Goal: Find specific page/section: Find specific page/section

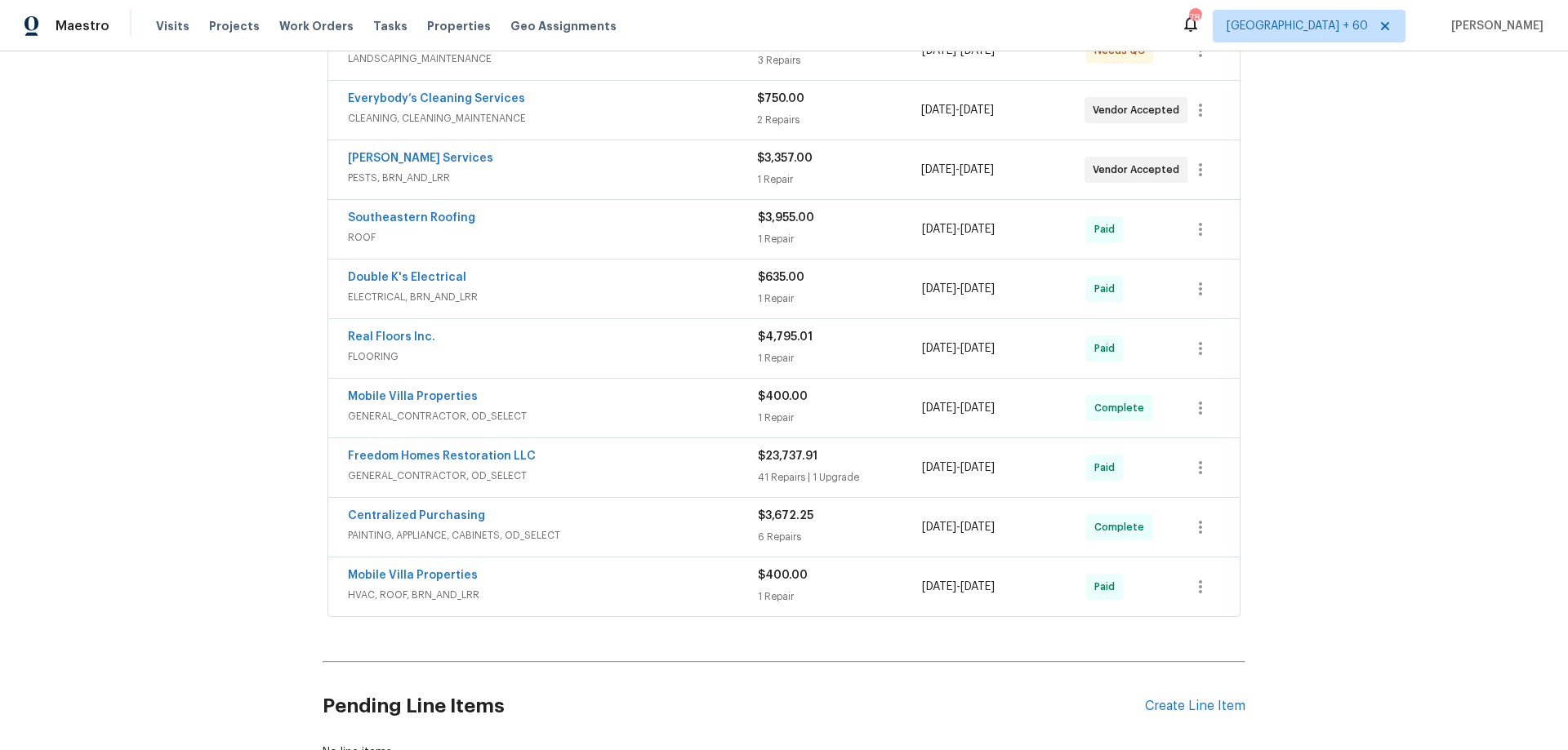
scroll to position [314, 0]
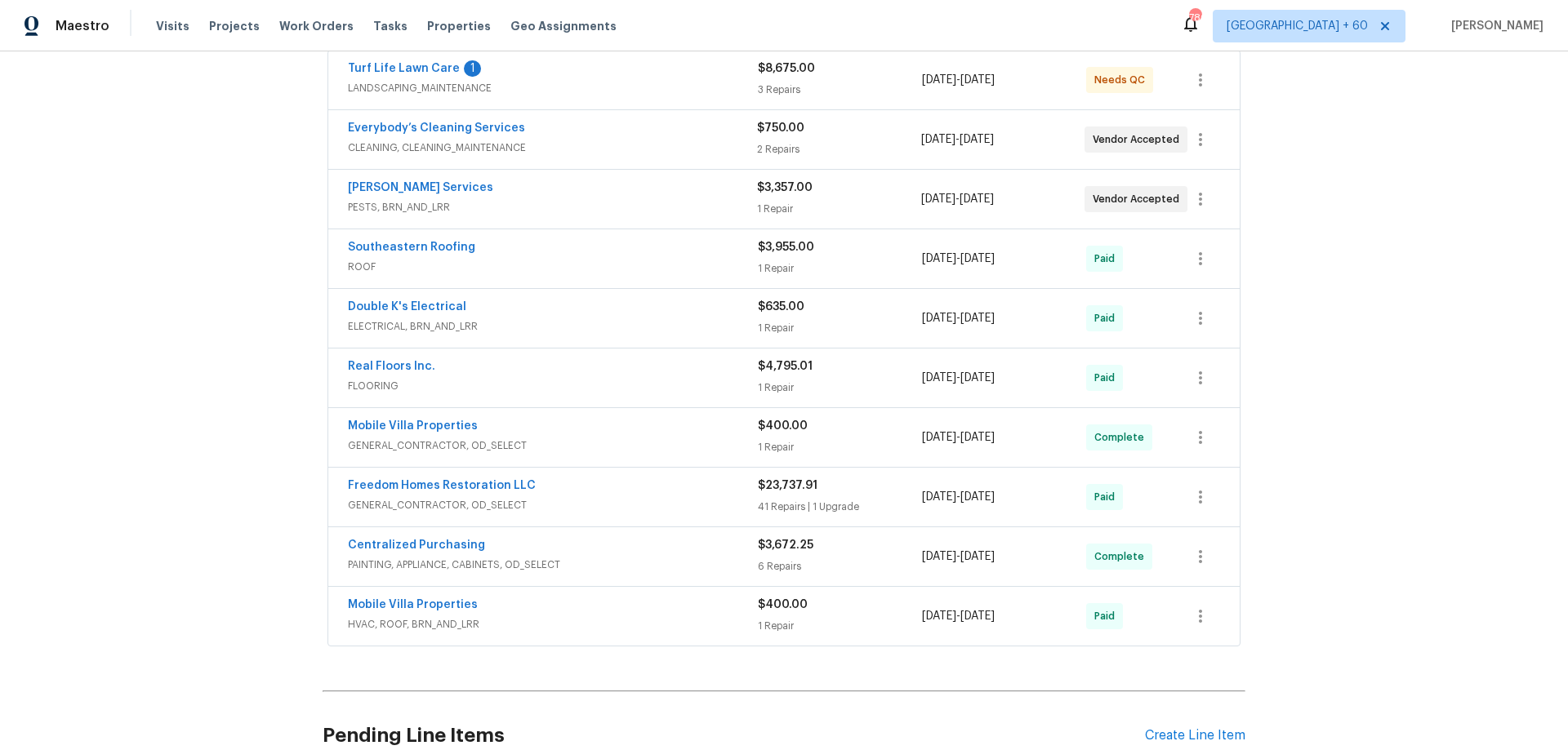
click at [533, 376] on div "Real Floors Inc." at bounding box center [552, 368] width 410 height 20
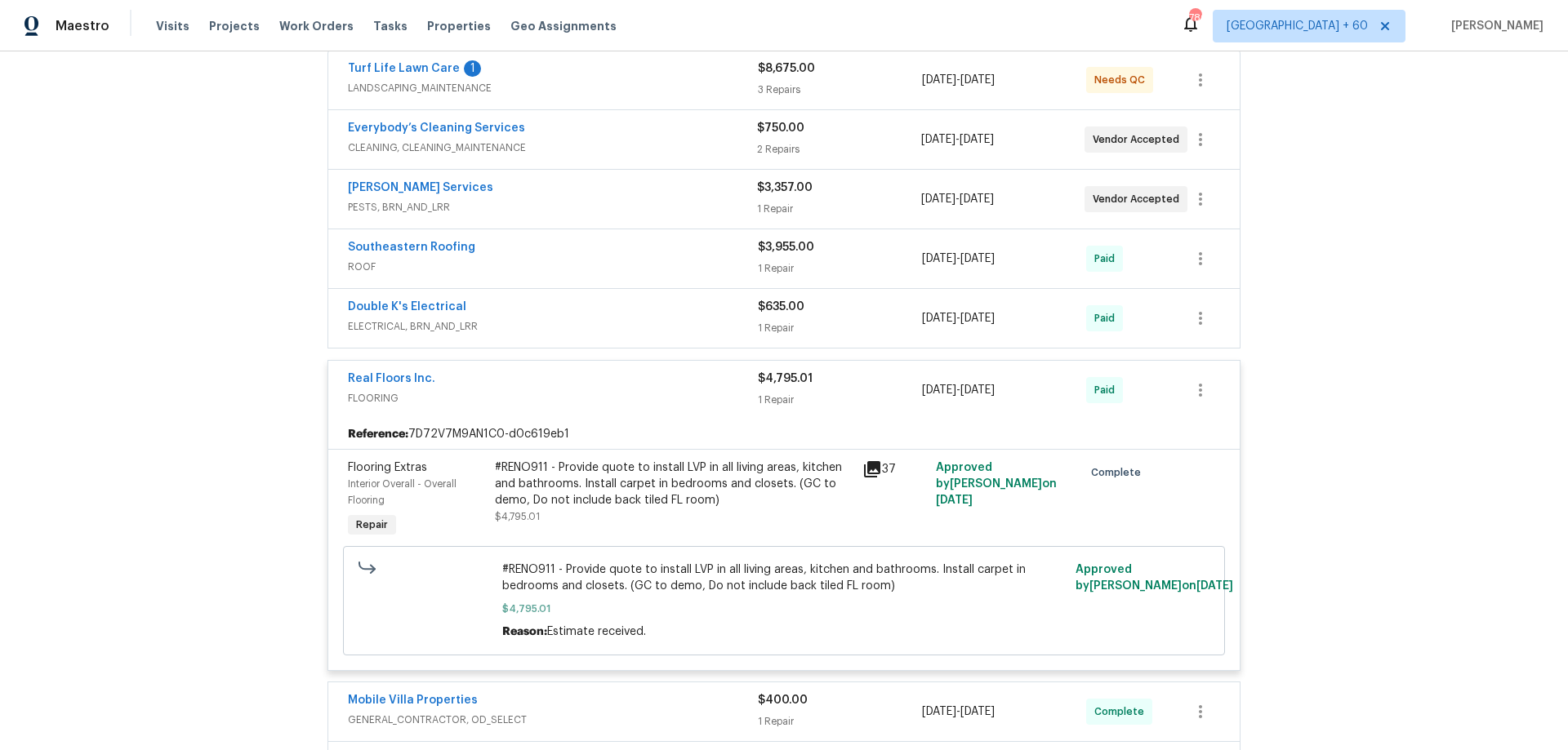
click at [533, 376] on div "Real Floors Inc." at bounding box center [552, 381] width 410 height 20
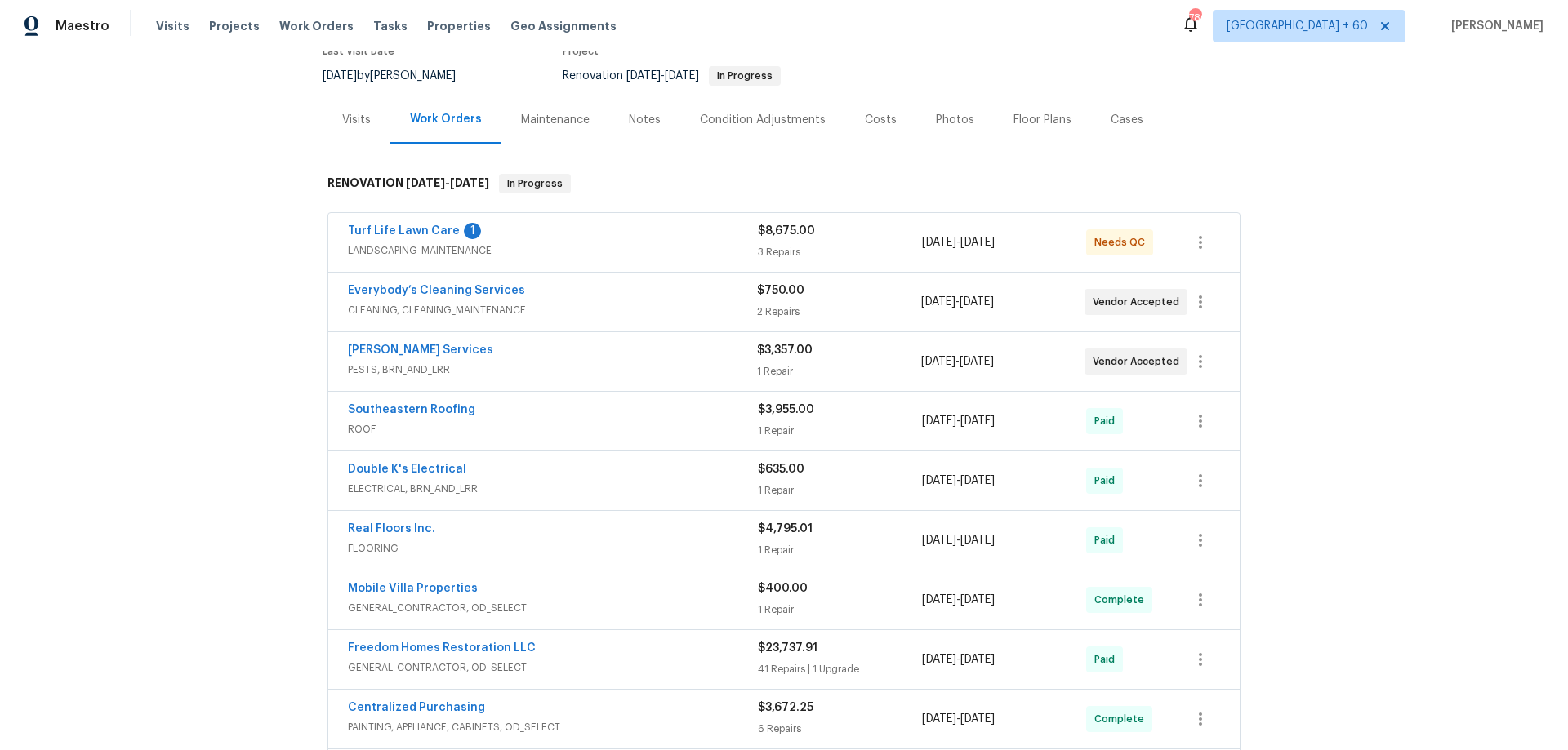
scroll to position [151, 0]
click at [552, 234] on div "Turf Life Lawn Care 1" at bounding box center [552, 233] width 410 height 20
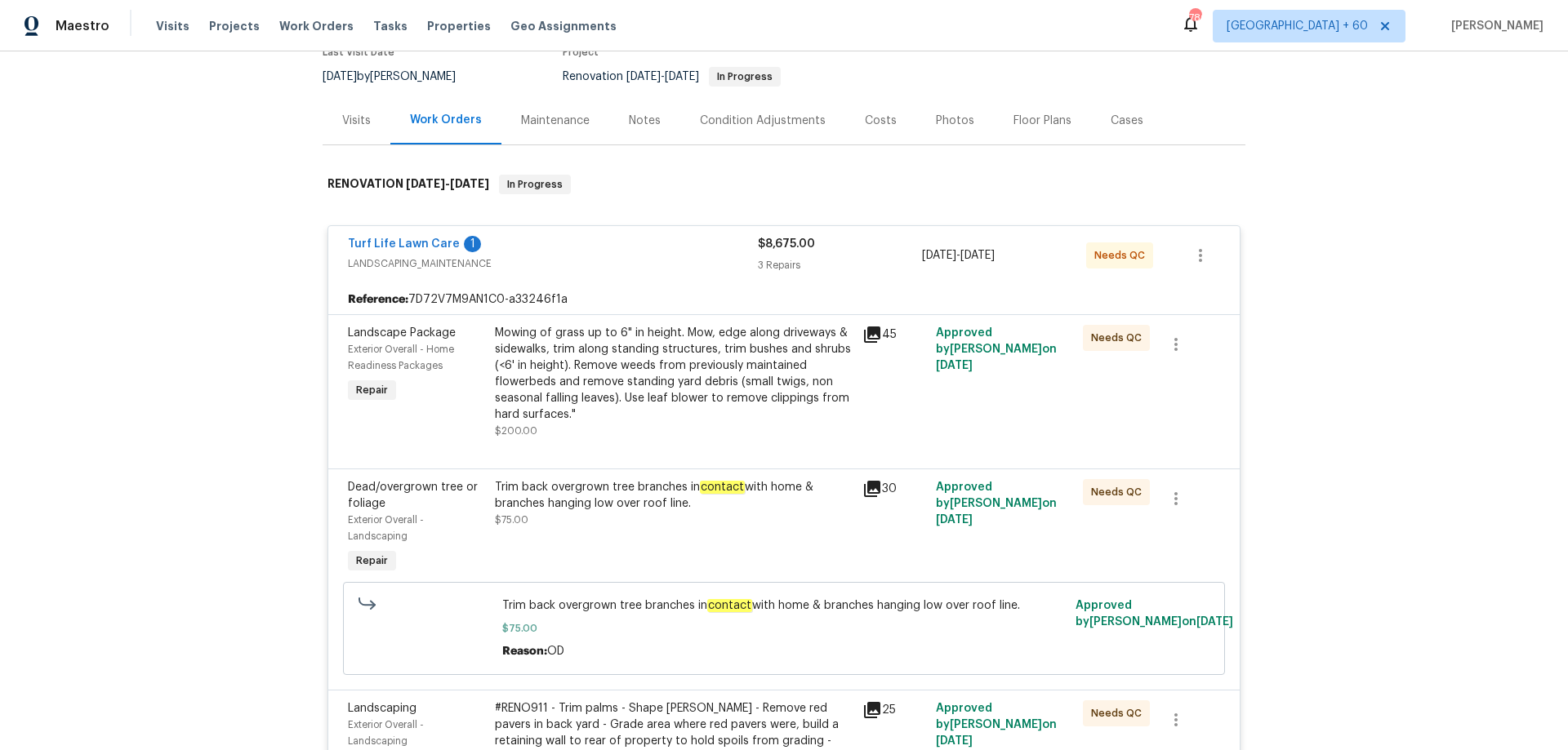
click at [552, 234] on div "Turf Life Lawn Care 1 LANDSCAPING_MAINTENANCE $8,675.00 3 Repairs [DATE] - [DAT…" at bounding box center [784, 255] width 911 height 59
click at [512, 239] on div "Turf Life Lawn Care 1" at bounding box center [552, 246] width 410 height 20
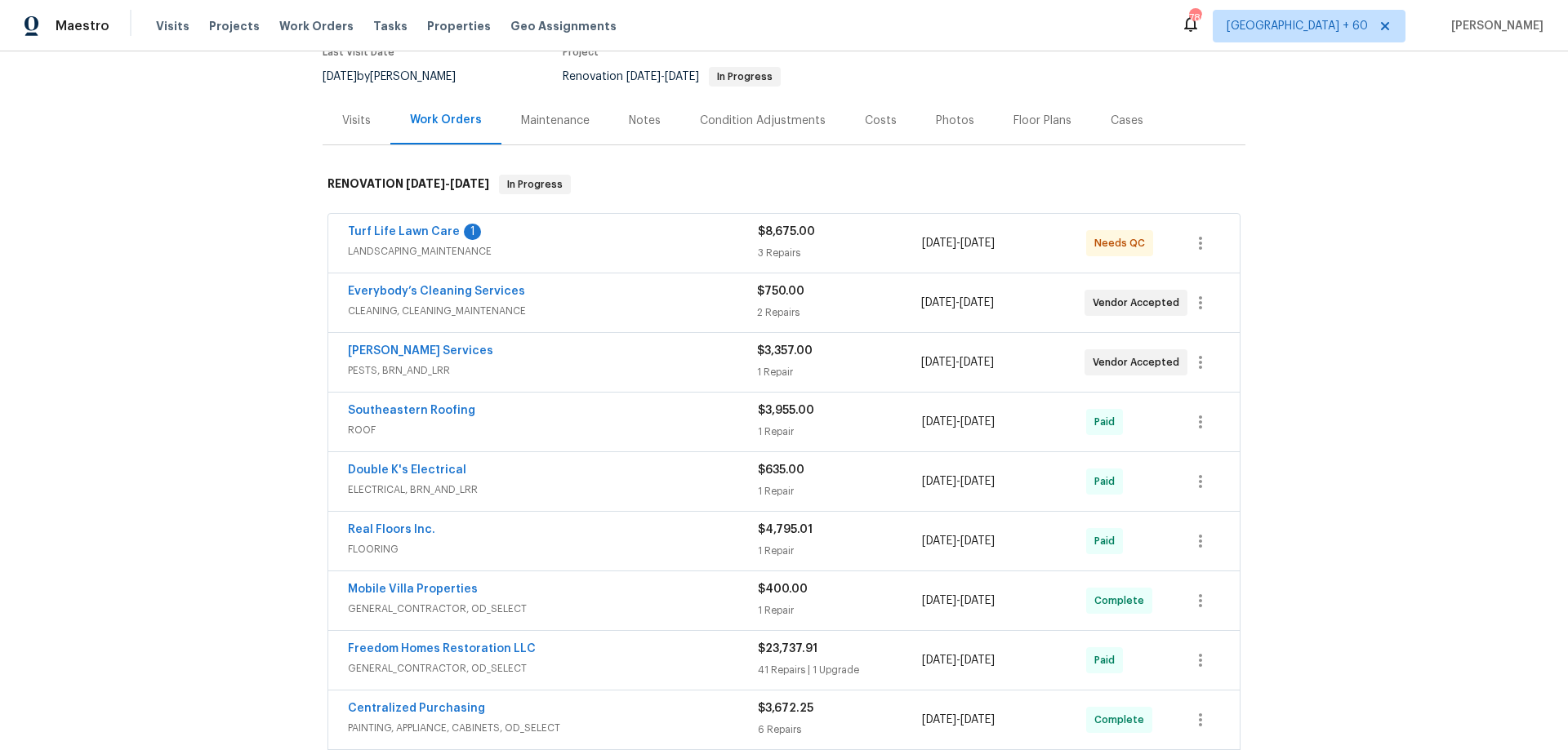
click at [507, 419] on div "Southeastern Roofing" at bounding box center [552, 412] width 410 height 20
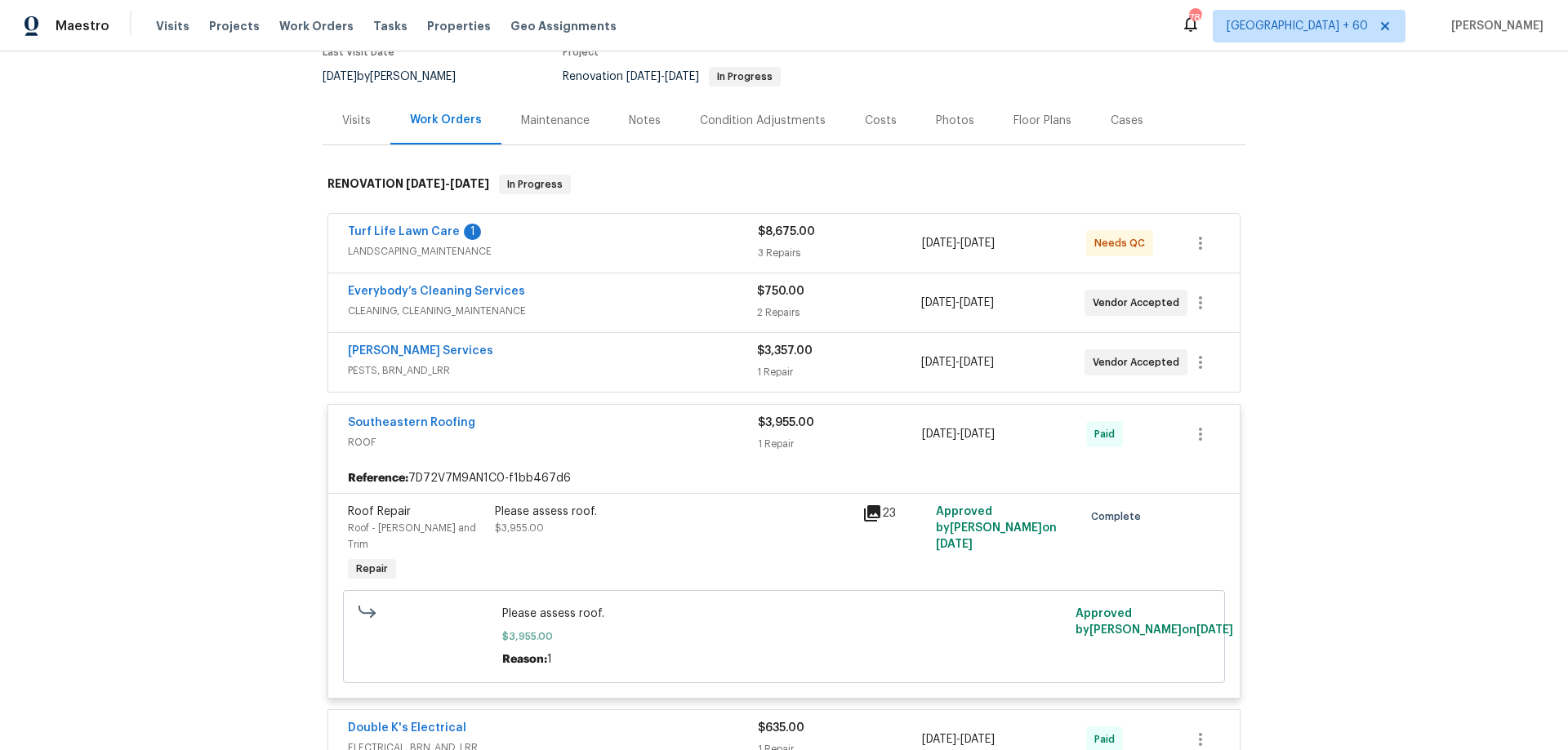
click at [524, 418] on div "Southeastern Roofing" at bounding box center [552, 425] width 410 height 20
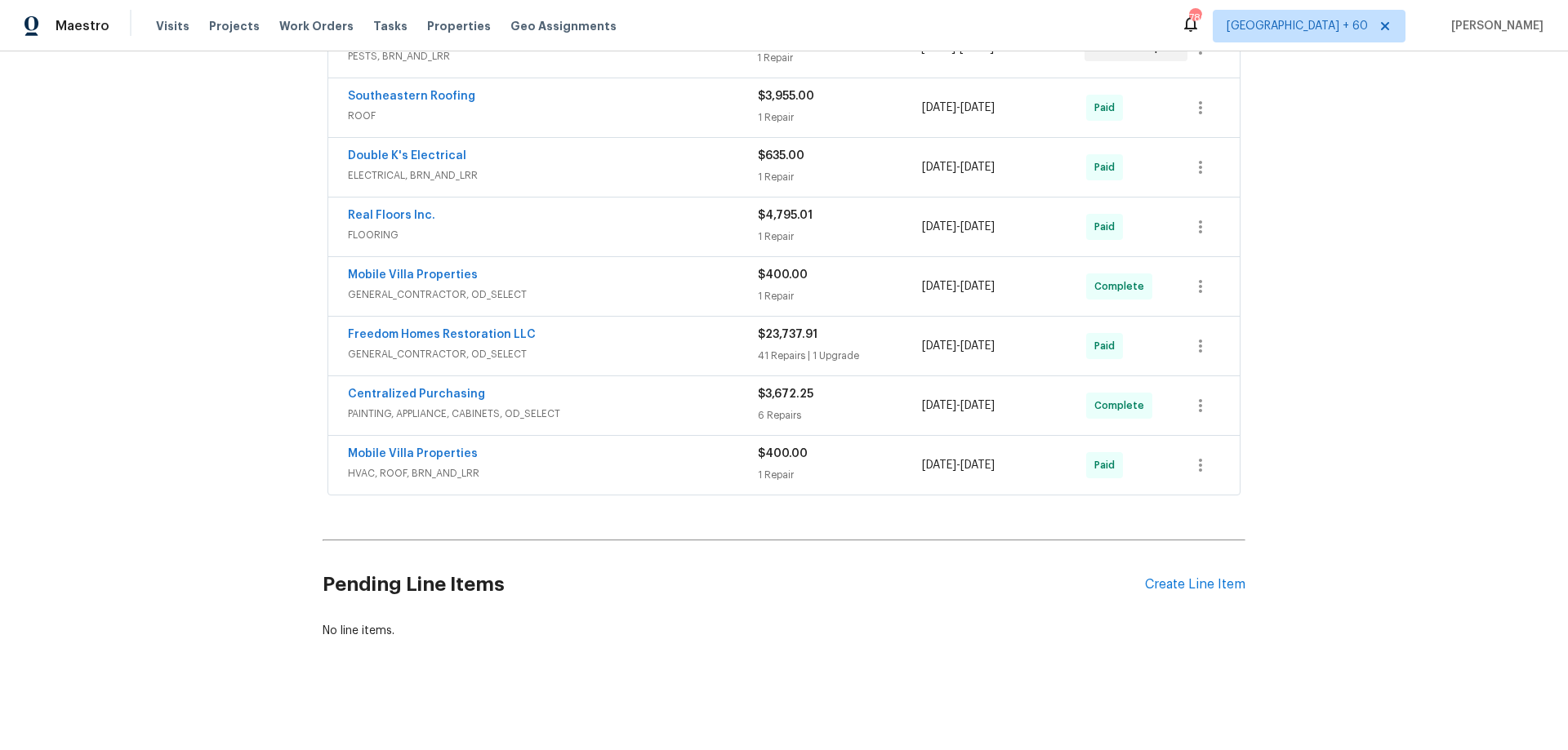
scroll to position [477, 0]
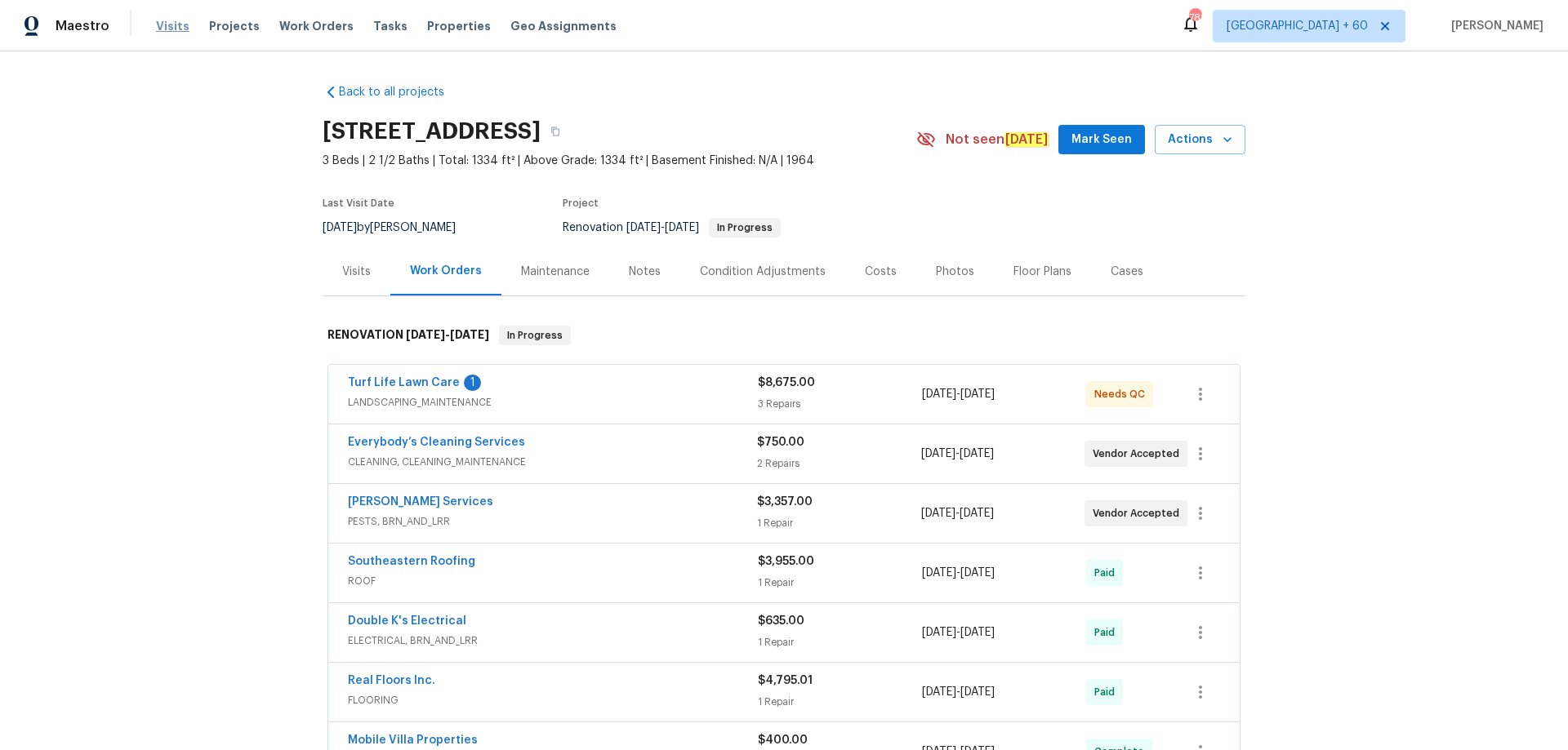
click at [172, 28] on span "Visits" at bounding box center [172, 26] width 33 height 16
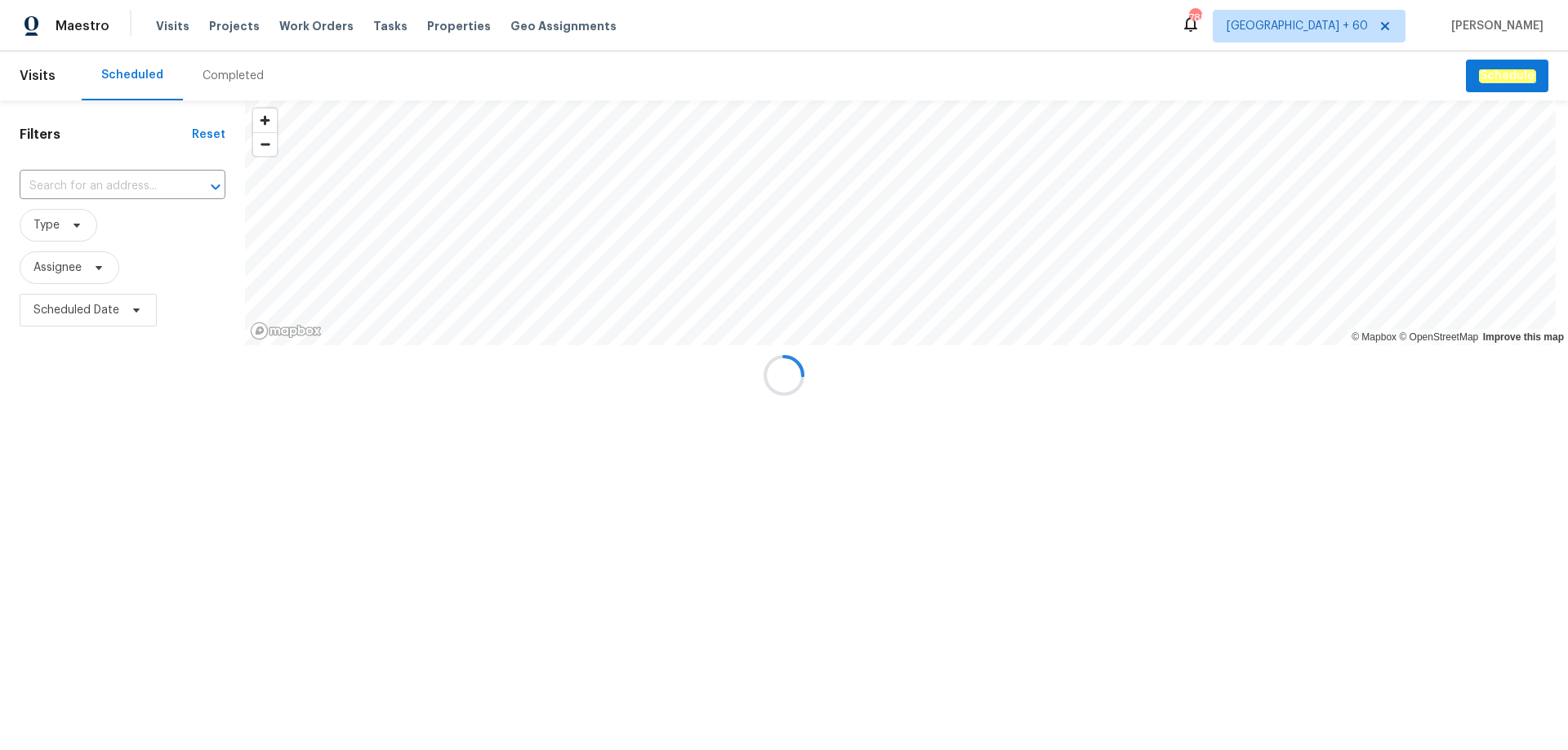
click at [227, 76] on div at bounding box center [784, 375] width 1568 height 750
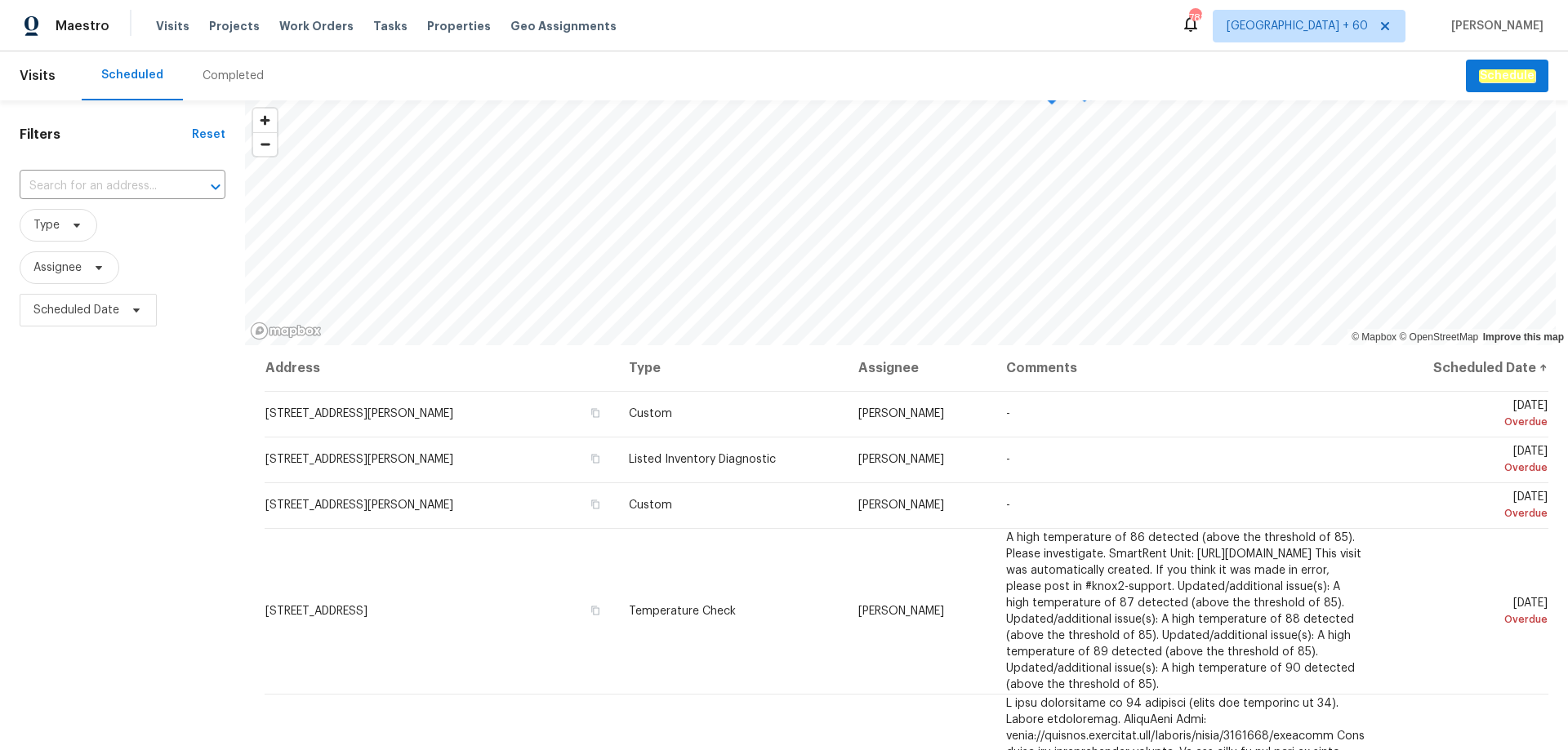
click at [227, 76] on div "Completed" at bounding box center [233, 76] width 61 height 16
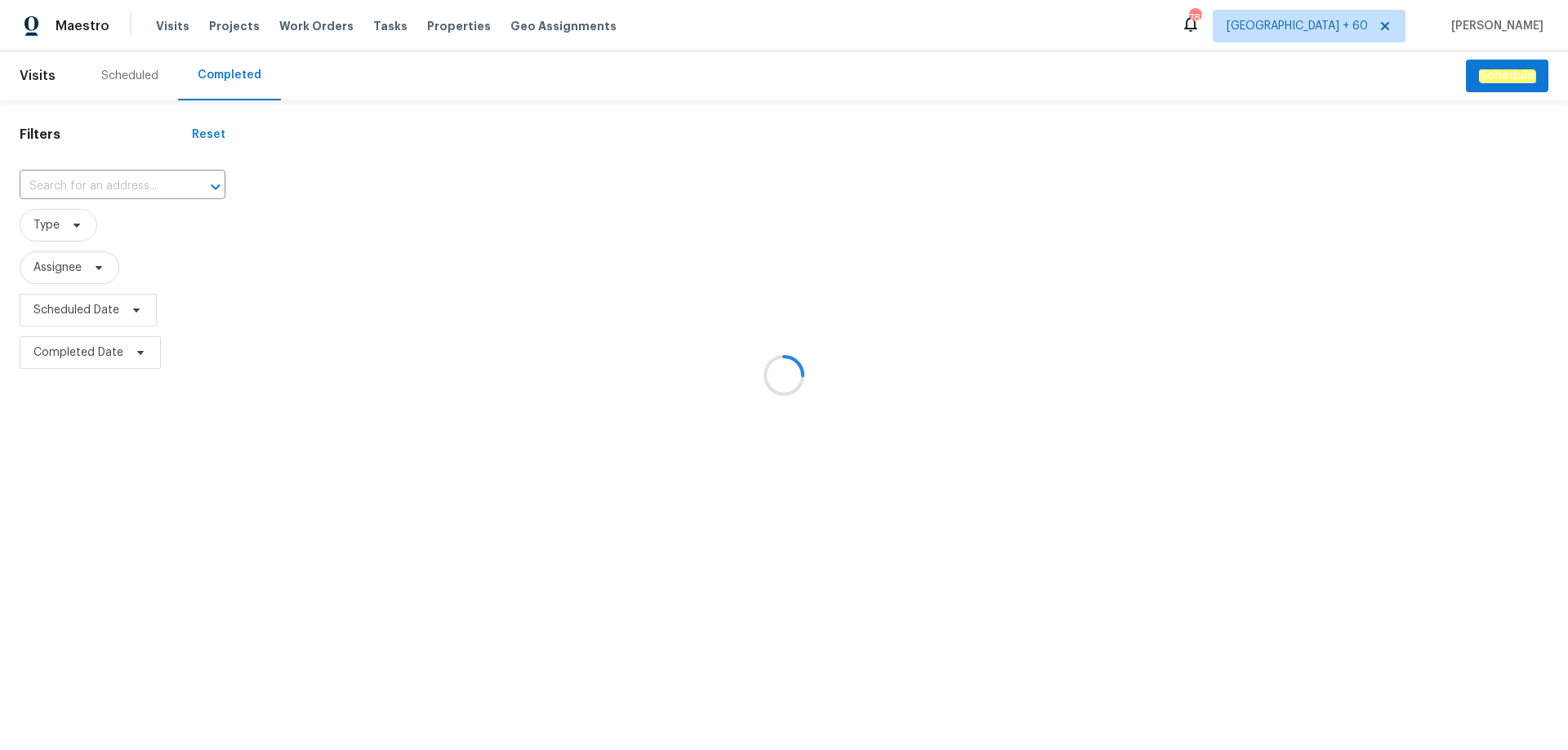
click at [127, 185] on div at bounding box center [784, 375] width 1568 height 750
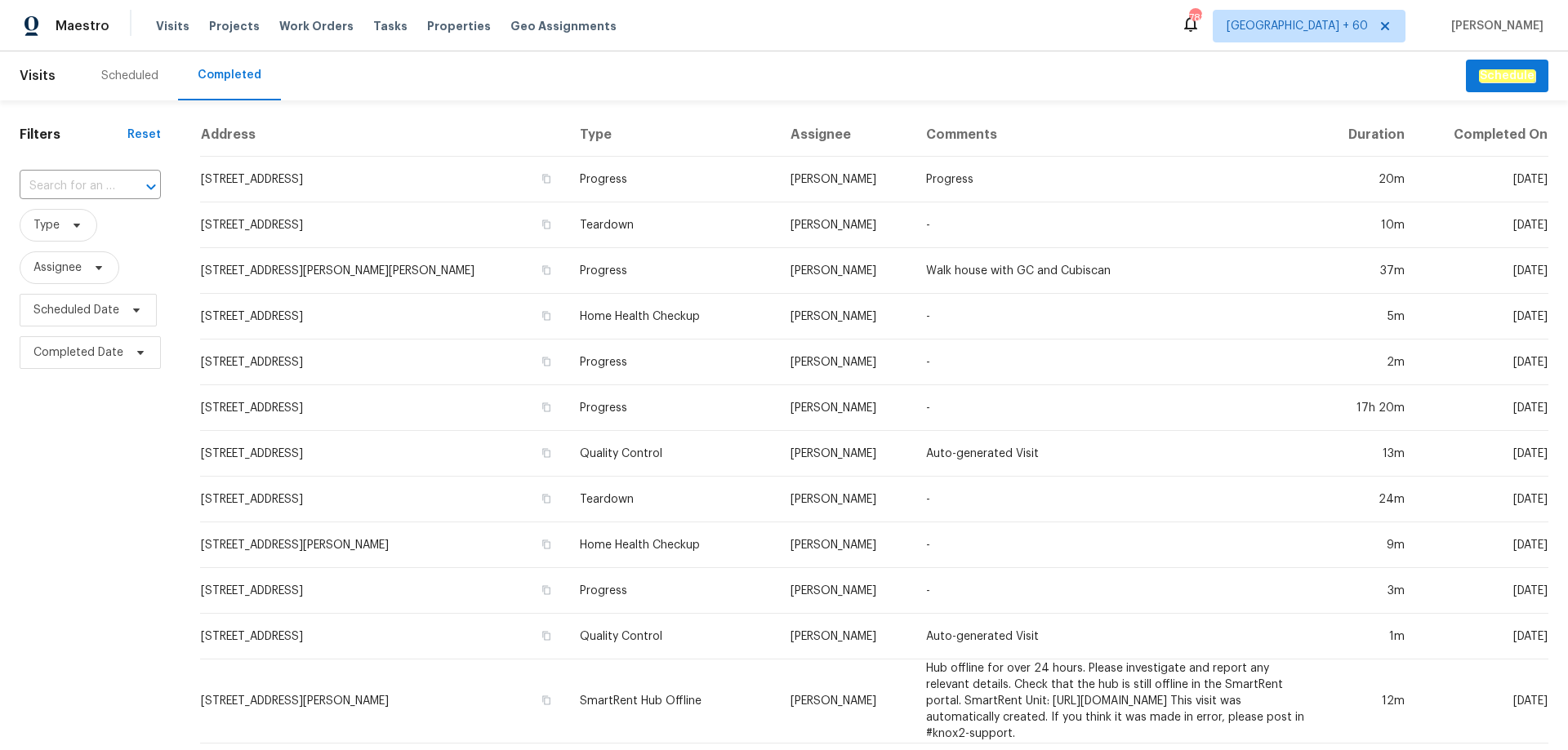
click at [127, 185] on div at bounding box center [139, 186] width 42 height 23
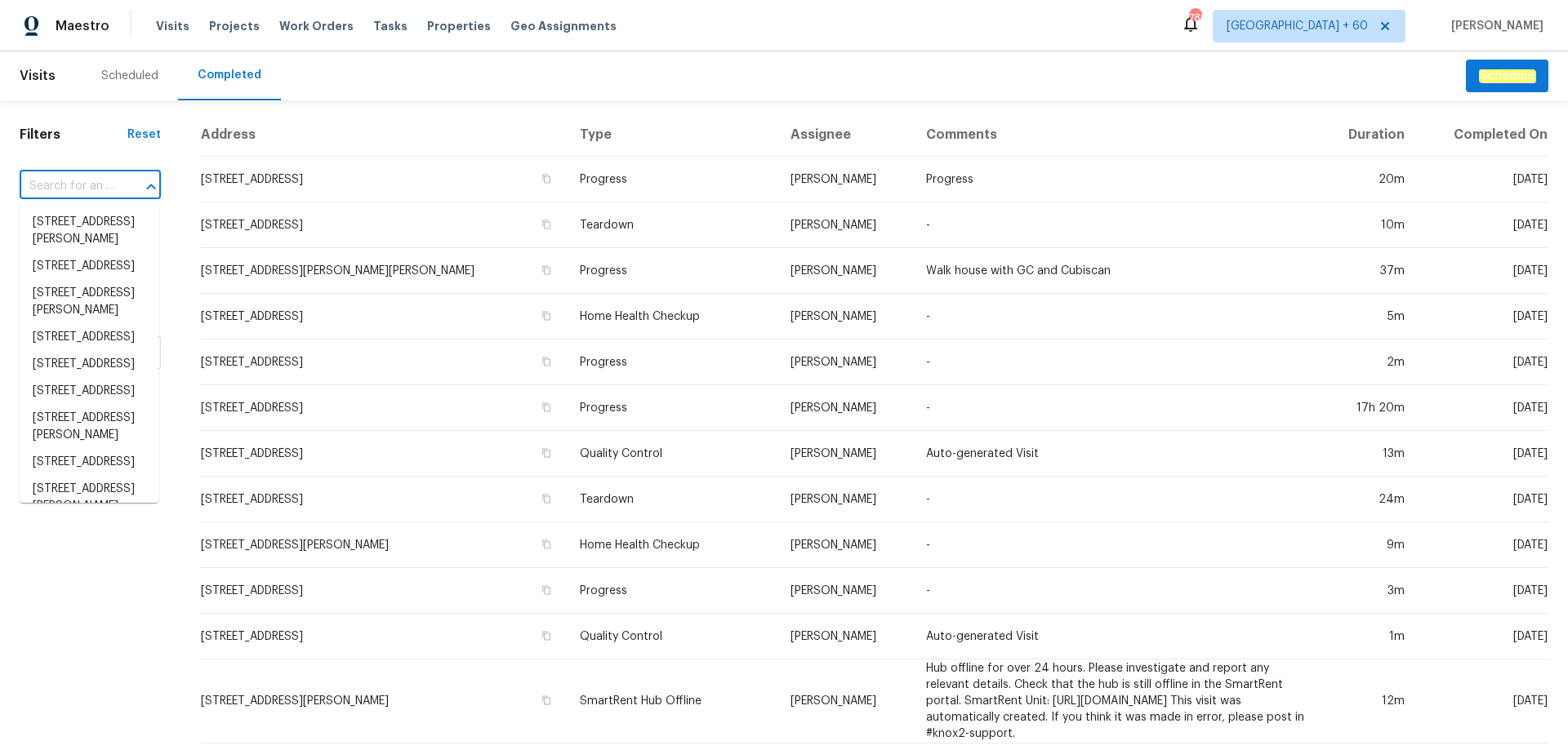
paste input "10901 Trout Creek Pl, Davidson, NC 28036"
type input "10901 Trout Creek Pl, Davidson, NC 28036"
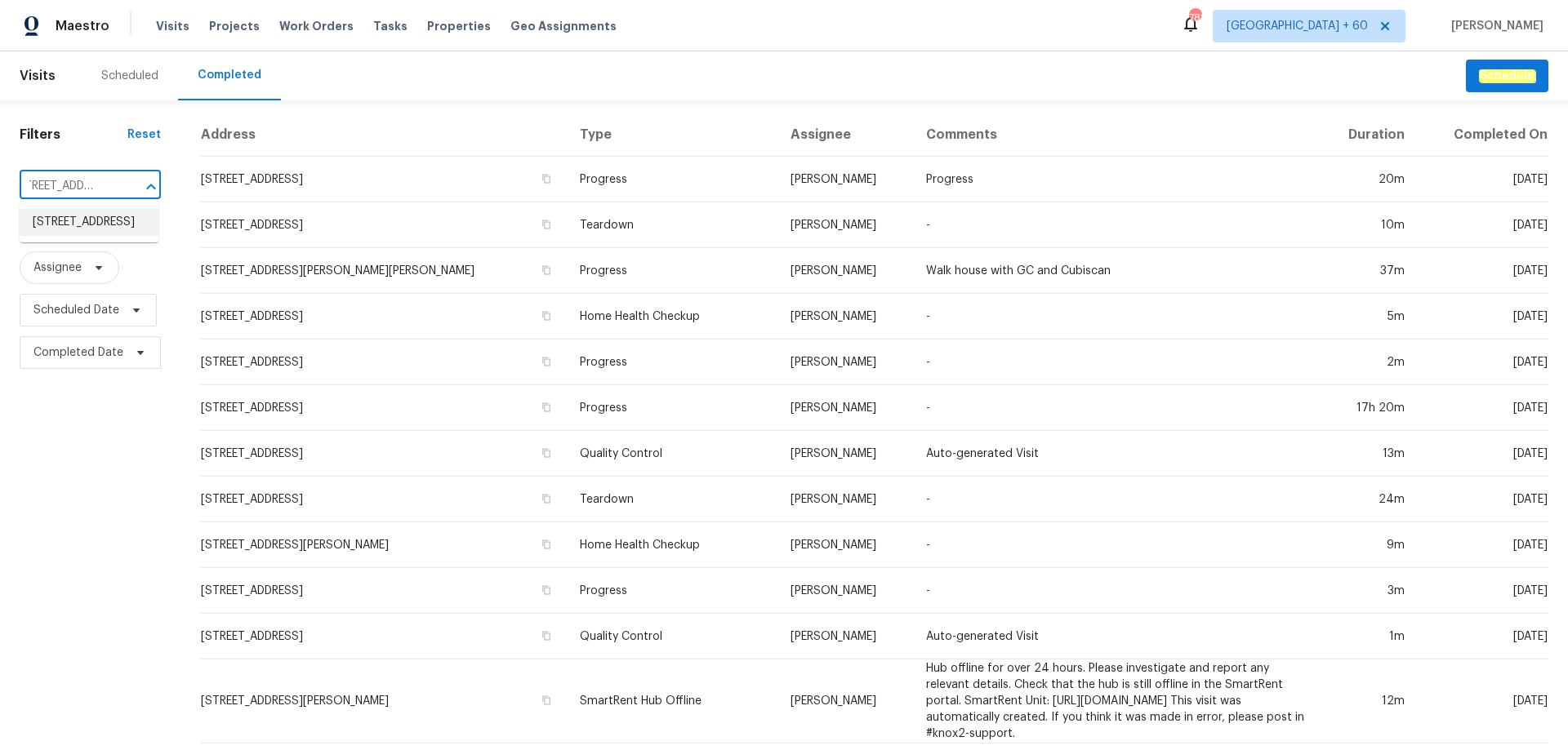
click at [109, 236] on li "10901 Trout Creek Pl, Davidson, NC 28036" at bounding box center [89, 222] width 139 height 27
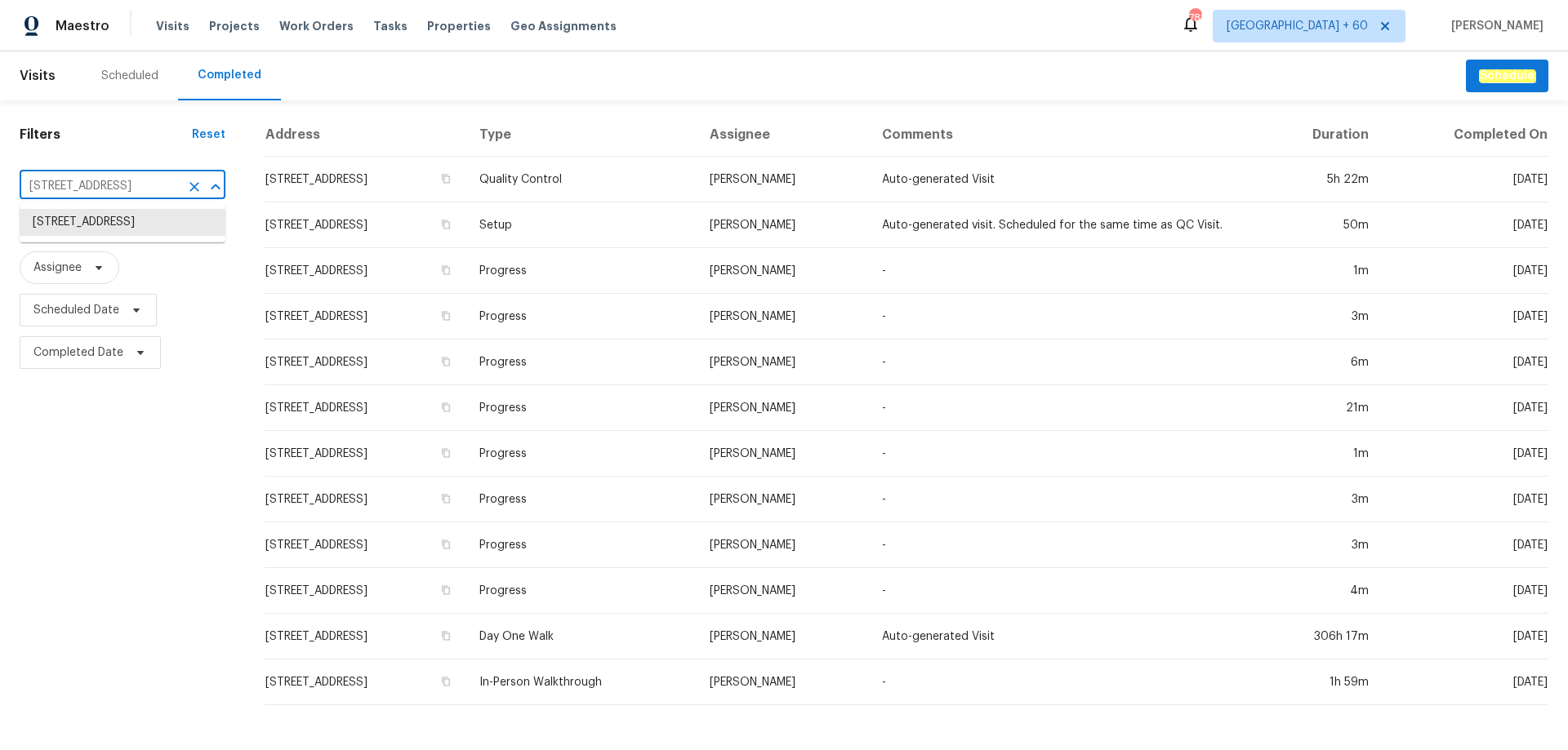
click at [84, 189] on input "10901 Trout Creek Pl, Davidson, NC 28036" at bounding box center [100, 186] width 160 height 25
click at [108, 236] on li "10901 Trout Creek Pl, Davidson, NC 28036" at bounding box center [122, 222] width 205 height 27
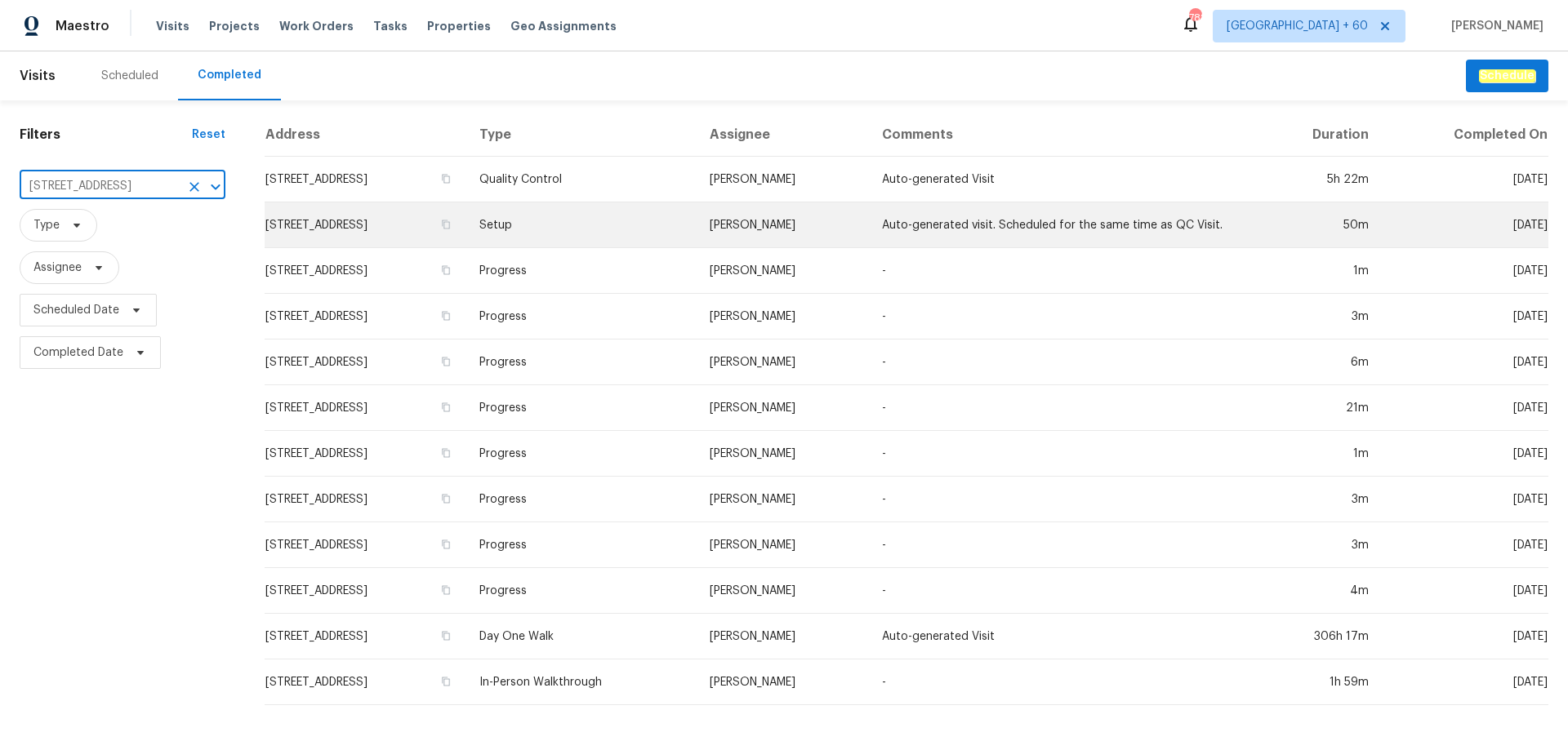
click at [467, 236] on td "10901 Trout Creek Pl, Davidson, NC 28036" at bounding box center [366, 225] width 202 height 46
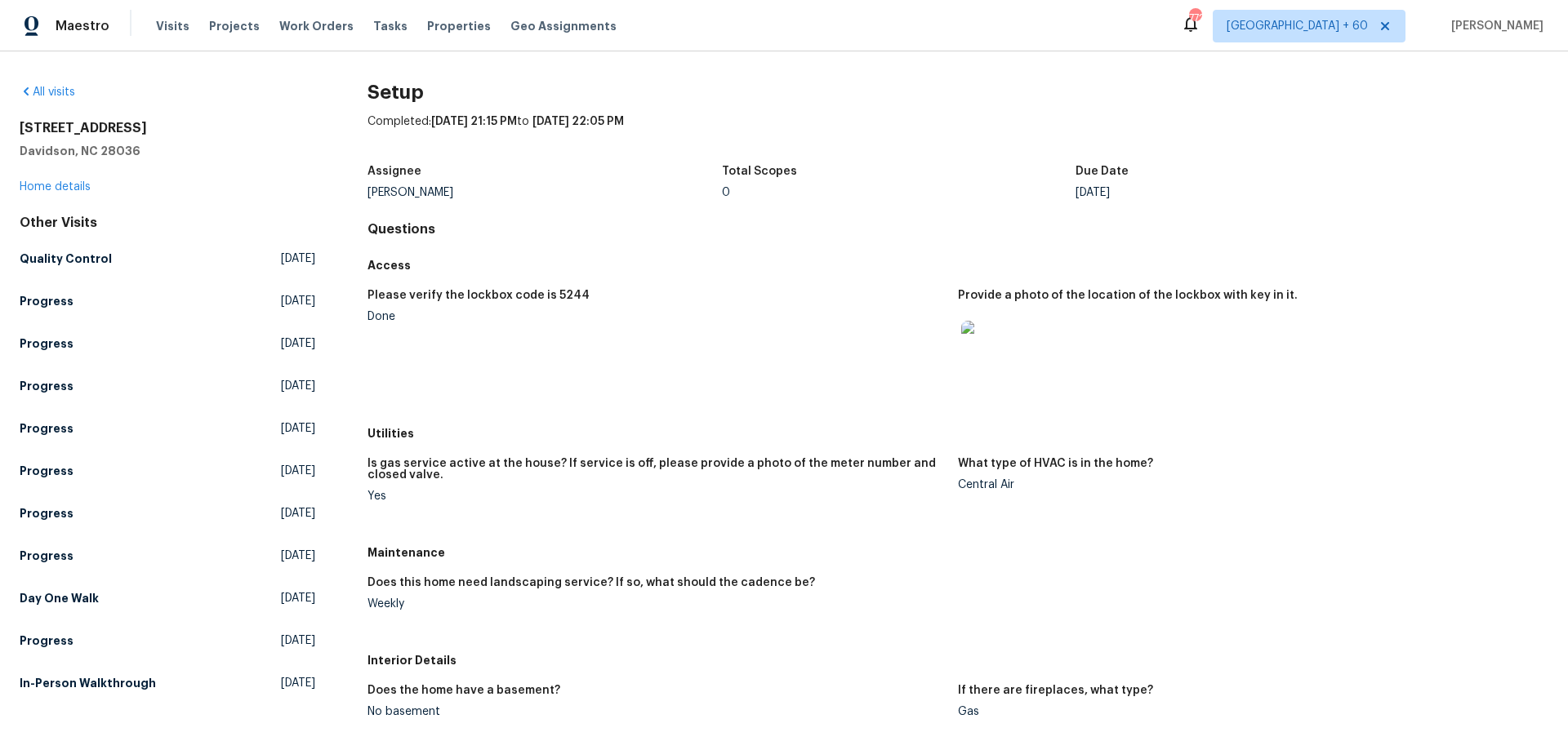
click at [649, 382] on figure "Please verify the lockbox code is 5244 Done" at bounding box center [663, 349] width 591 height 119
click at [61, 95] on link "All visits" at bounding box center [48, 92] width 56 height 12
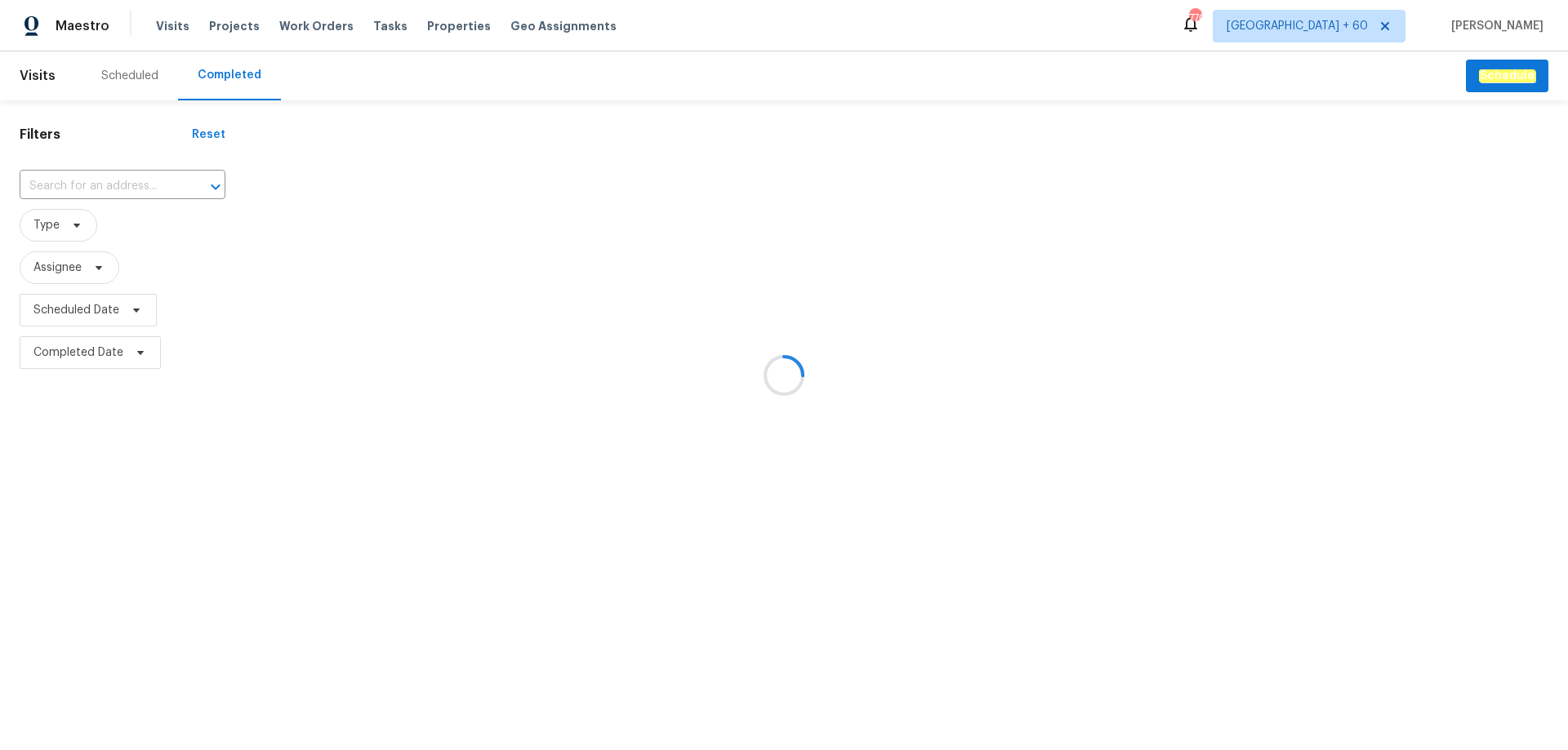
click at [111, 182] on div at bounding box center [784, 375] width 1568 height 750
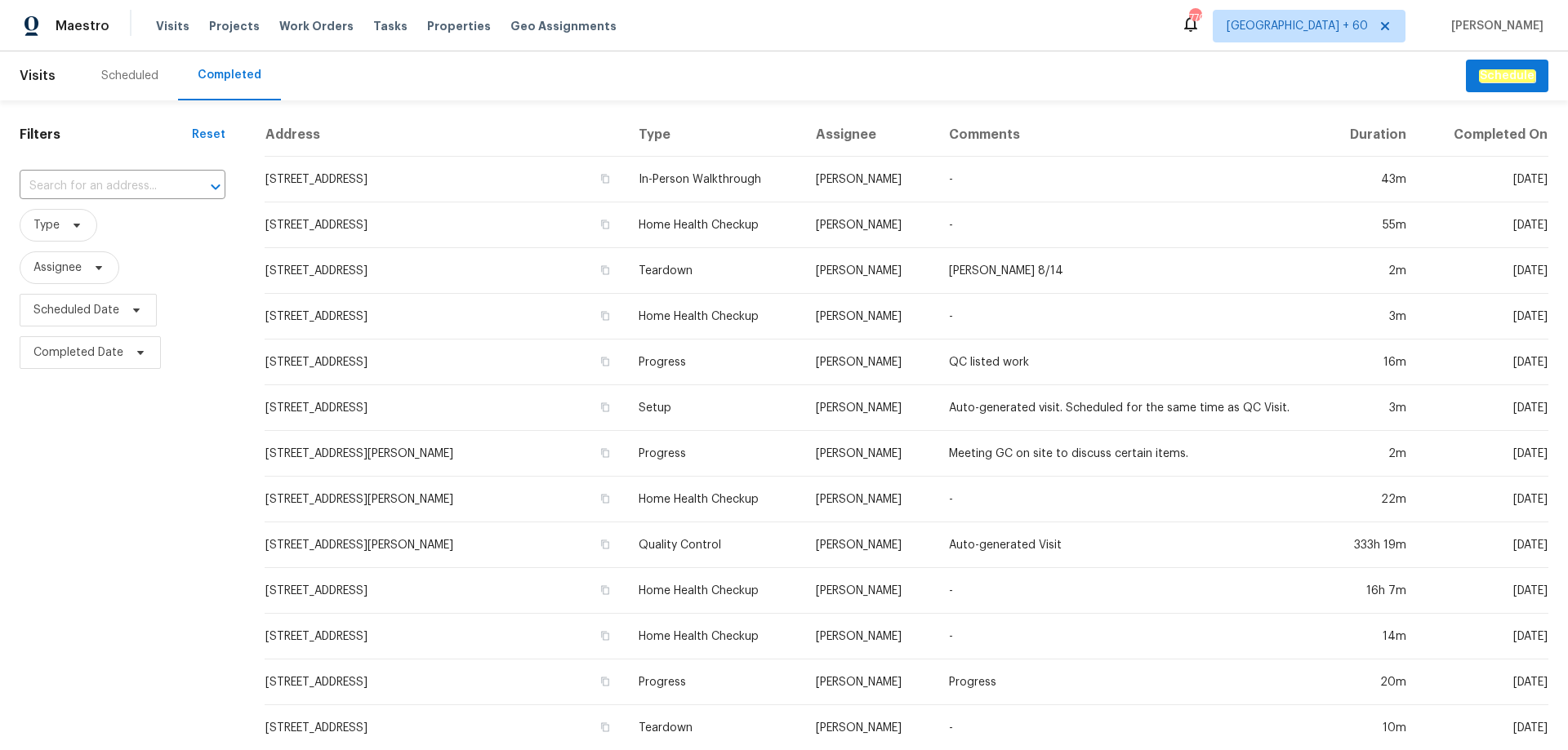
click at [109, 182] on input "text" at bounding box center [100, 186] width 160 height 25
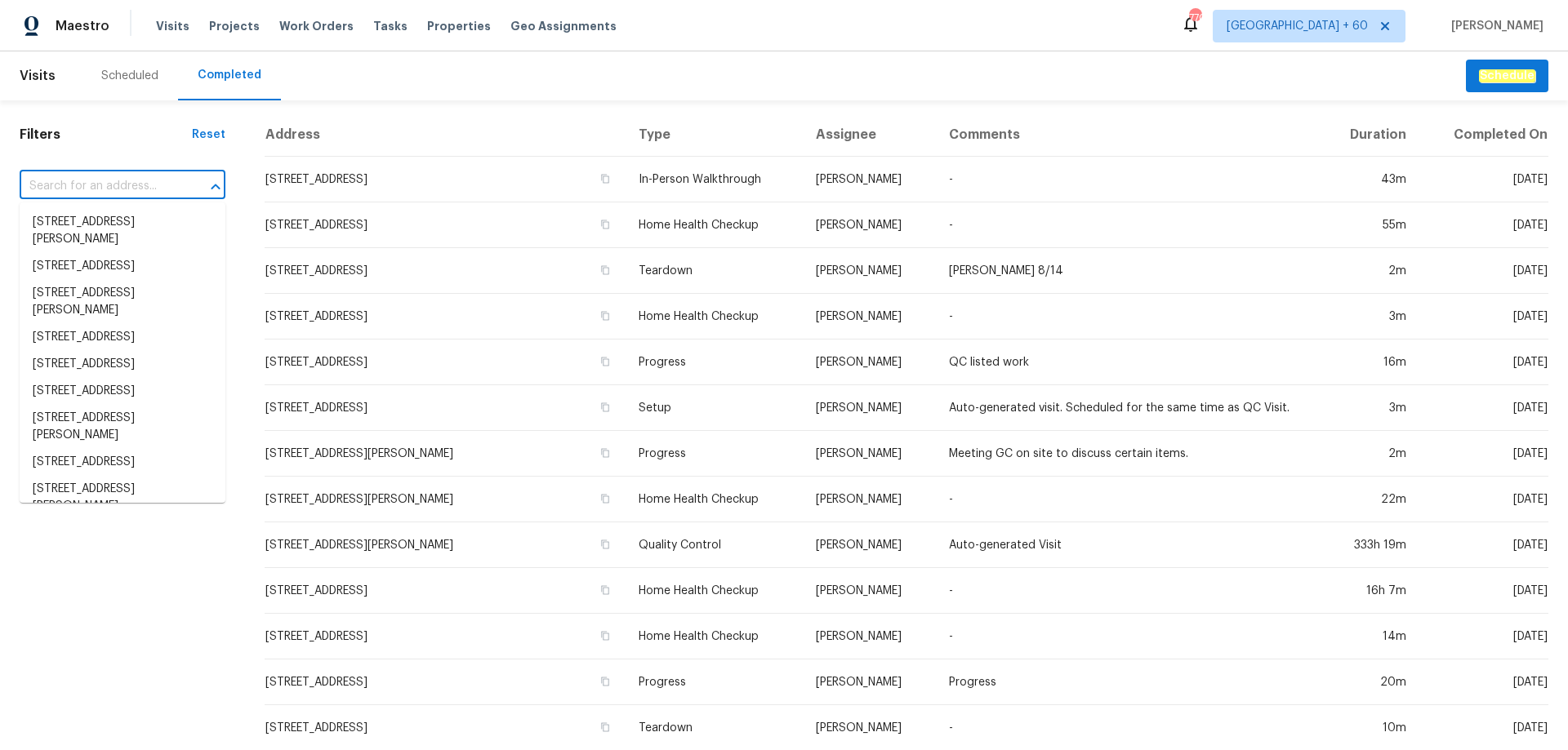
paste input "D6JNHBXWVF67"
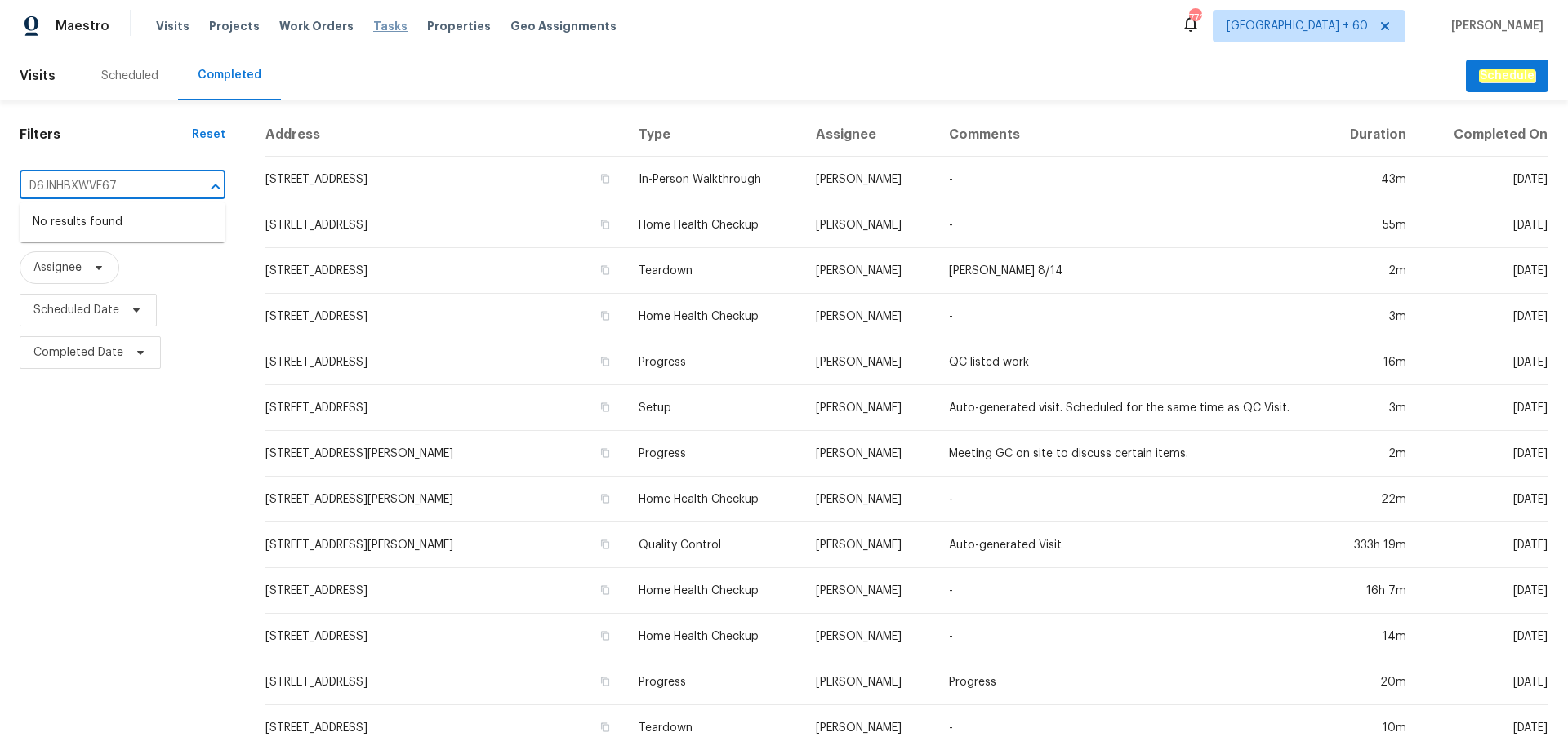
type input "D6JNHBXWVF67"
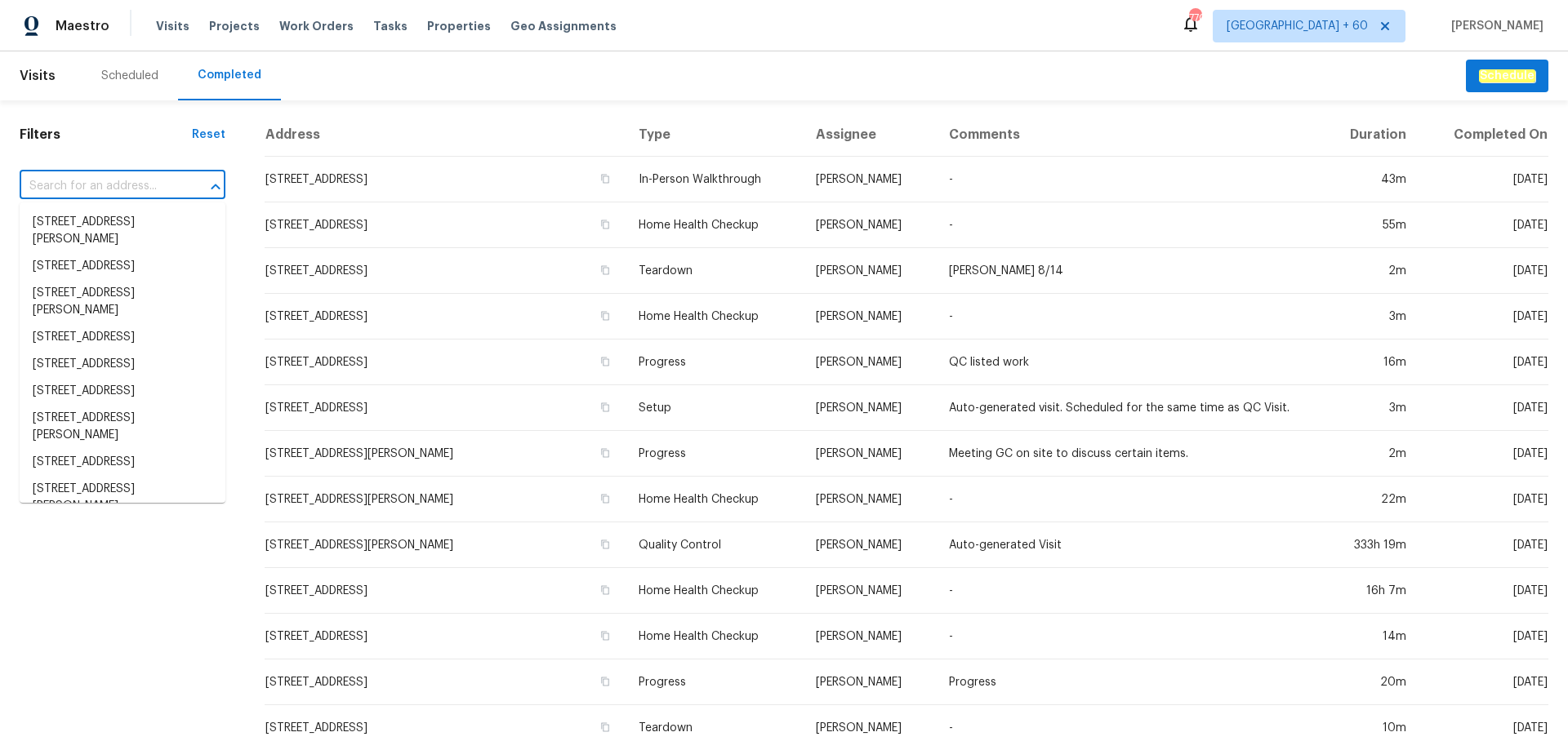
paste input "408 Whitethorn Dr, Gastonia, NC 28054"
type input "408 Whitethorn Dr, Gastonia, NC 28054"
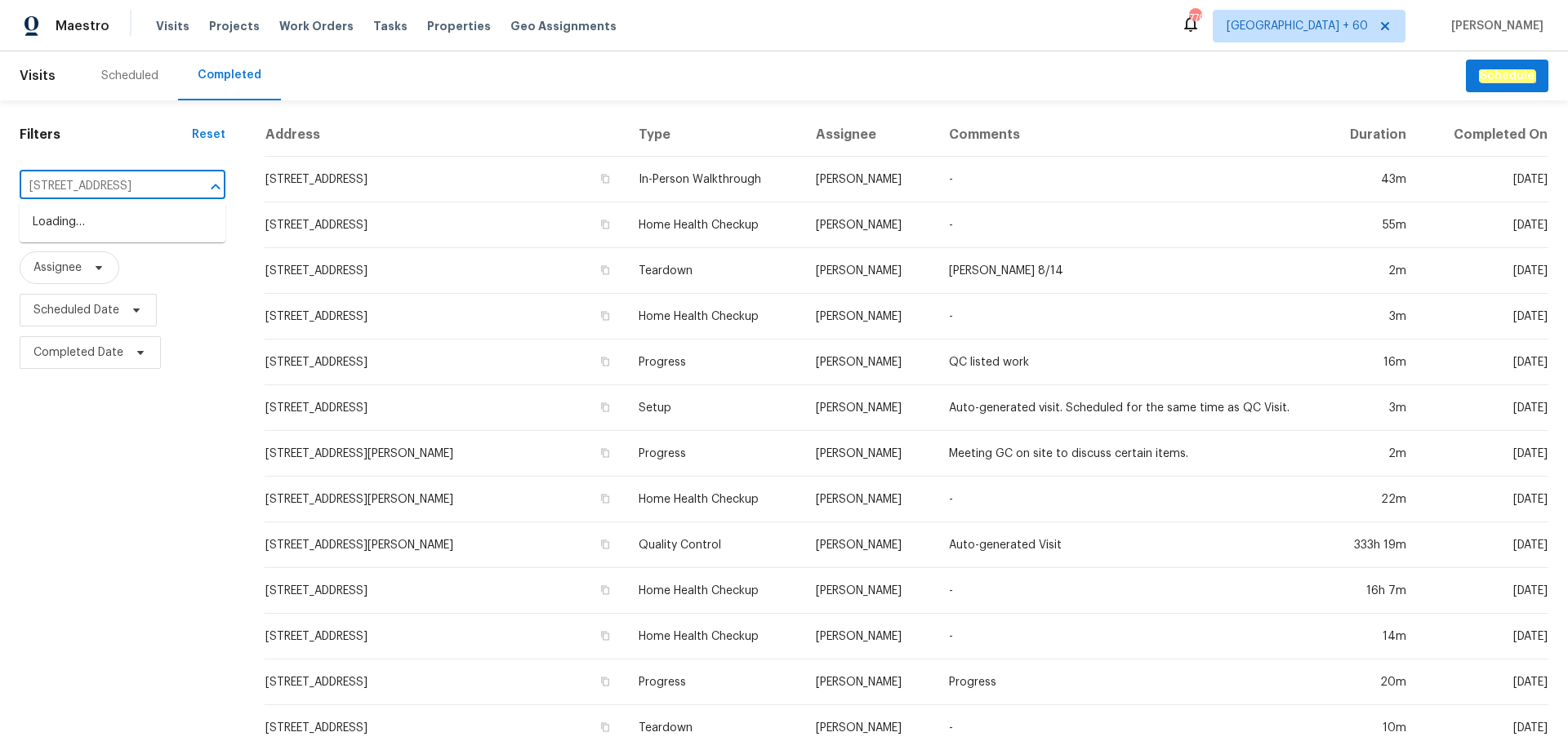
scroll to position [0, 62]
click at [129, 226] on li "408 Whitethorn Dr, Gastonia, NC 28054" at bounding box center [122, 222] width 205 height 27
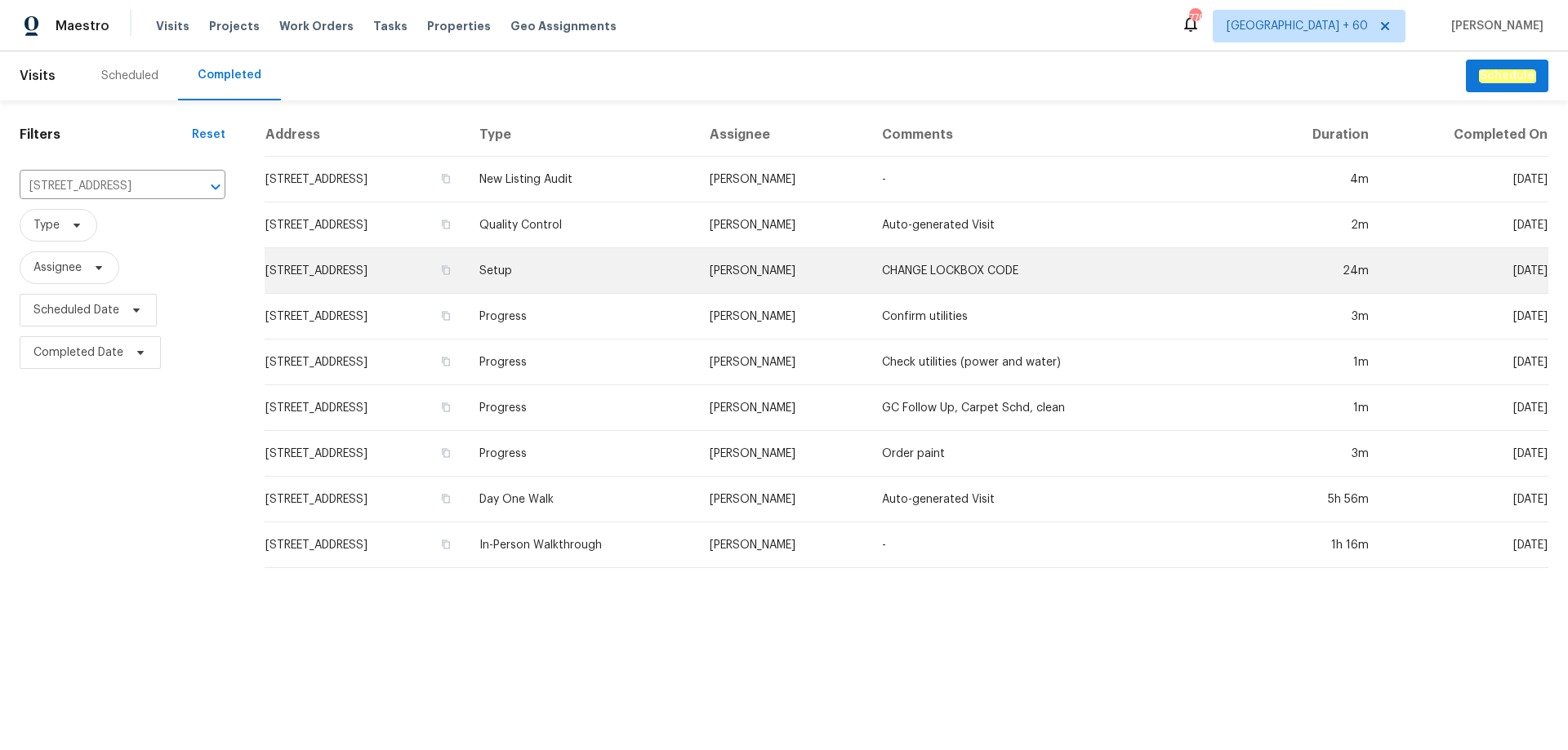
click at [379, 265] on td "408 Whitethorn Dr, Gastonia, NC 28054" at bounding box center [366, 271] width 202 height 46
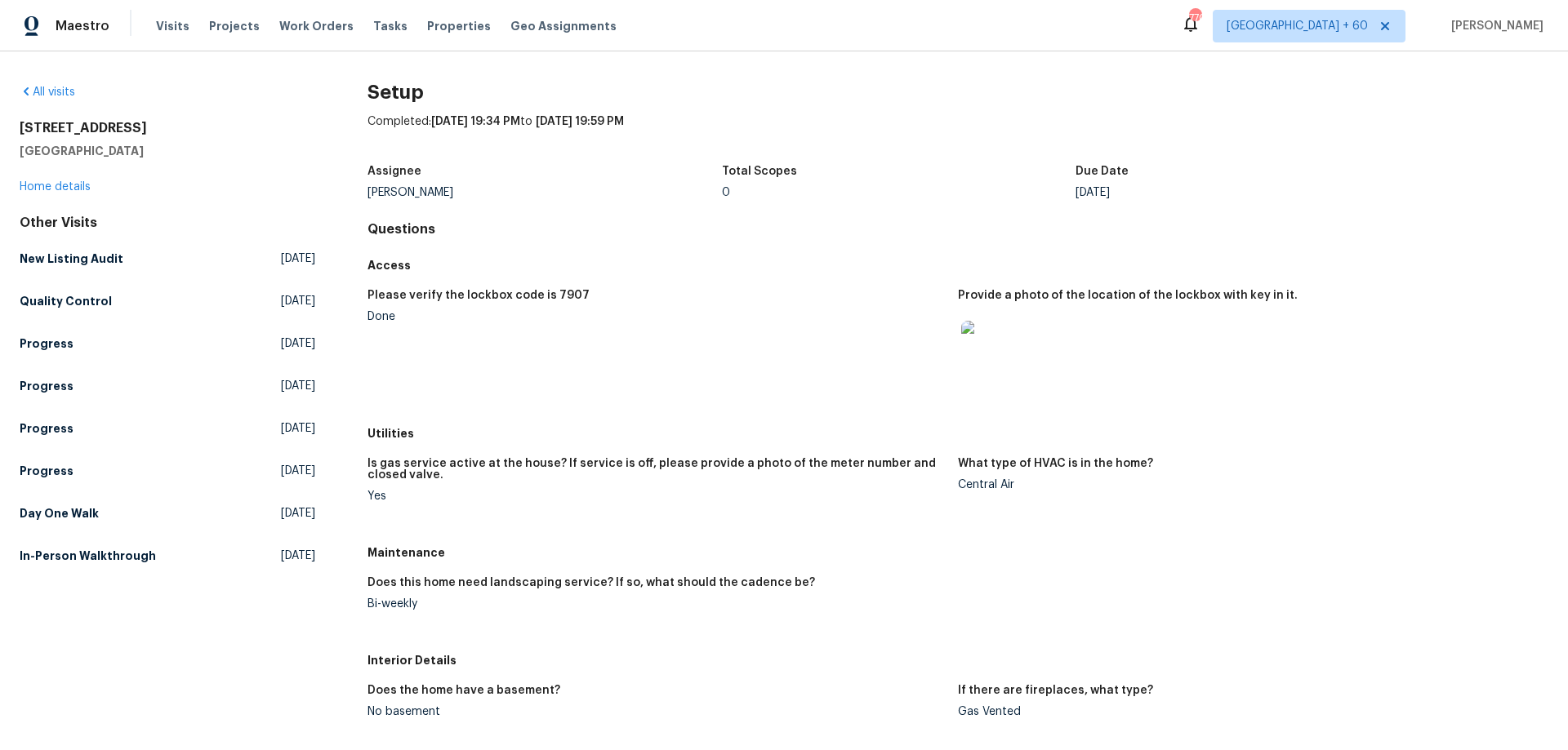
click at [698, 377] on figure "Please verify the lockbox code is 7907 Done" at bounding box center [663, 349] width 591 height 119
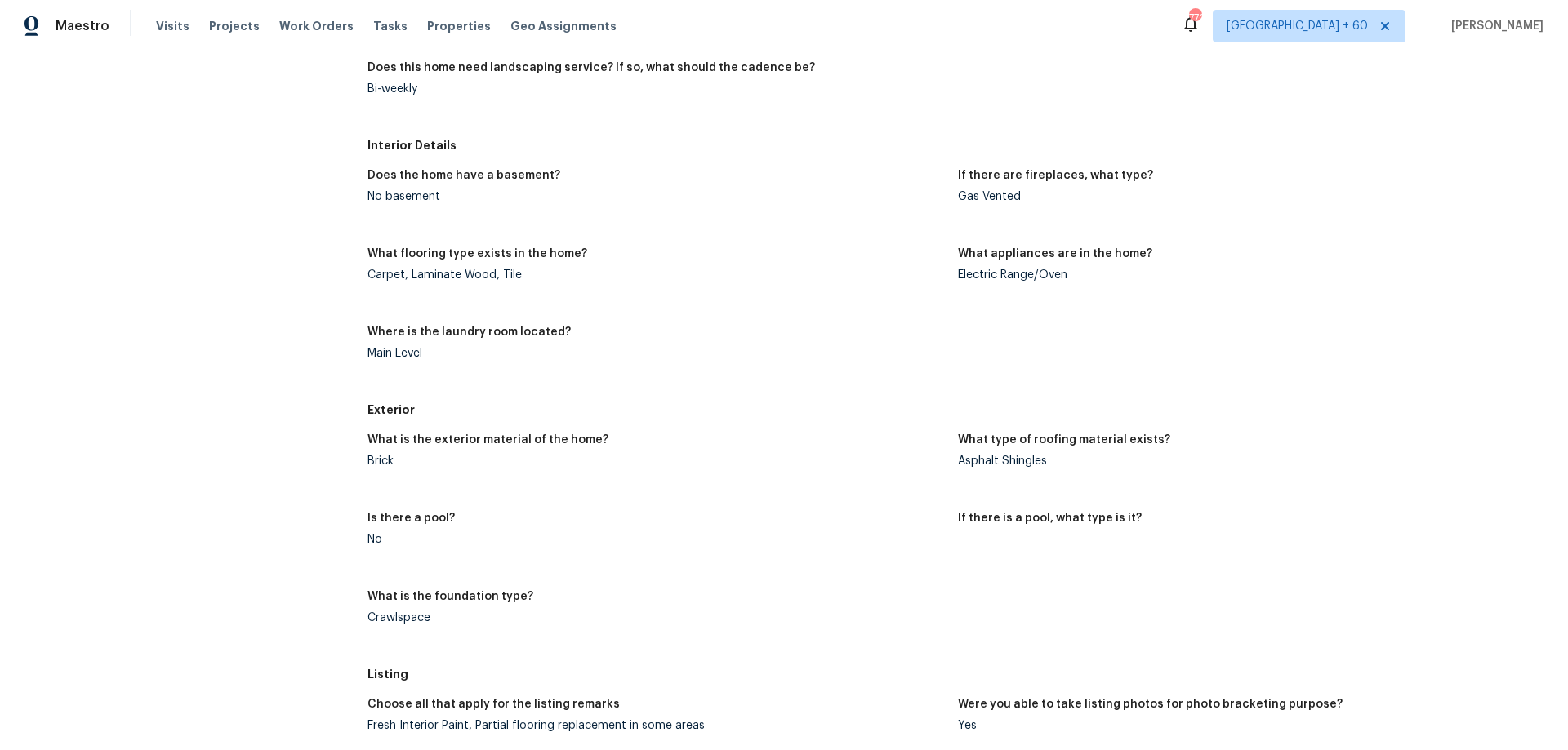
scroll to position [513, 0]
